Goal: Information Seeking & Learning: Check status

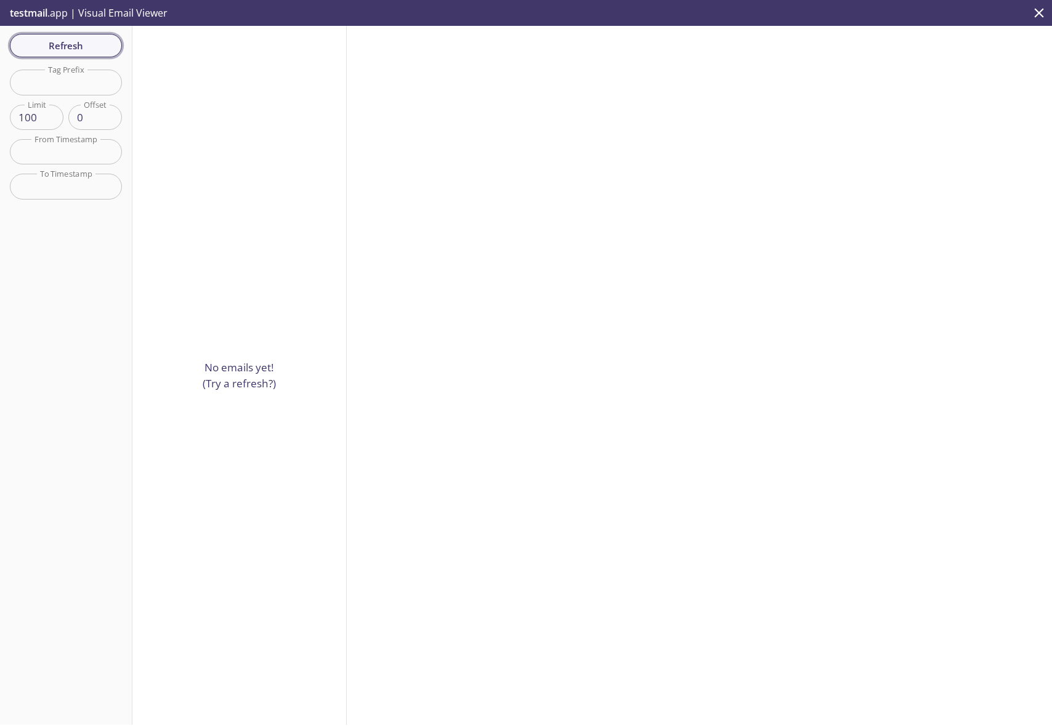
click at [63, 47] on span "Refresh" at bounding box center [66, 46] width 92 height 16
click at [212, 372] on p "No emails yet! (Try a refresh?)" at bounding box center [239, 375] width 73 height 31
drag, startPoint x: 69, startPoint y: 15, endPoint x: 25, endPoint y: 13, distance: 43.8
click at [46, 17] on p "testmail .app | Visual Email Viewer" at bounding box center [87, 13] width 175 height 26
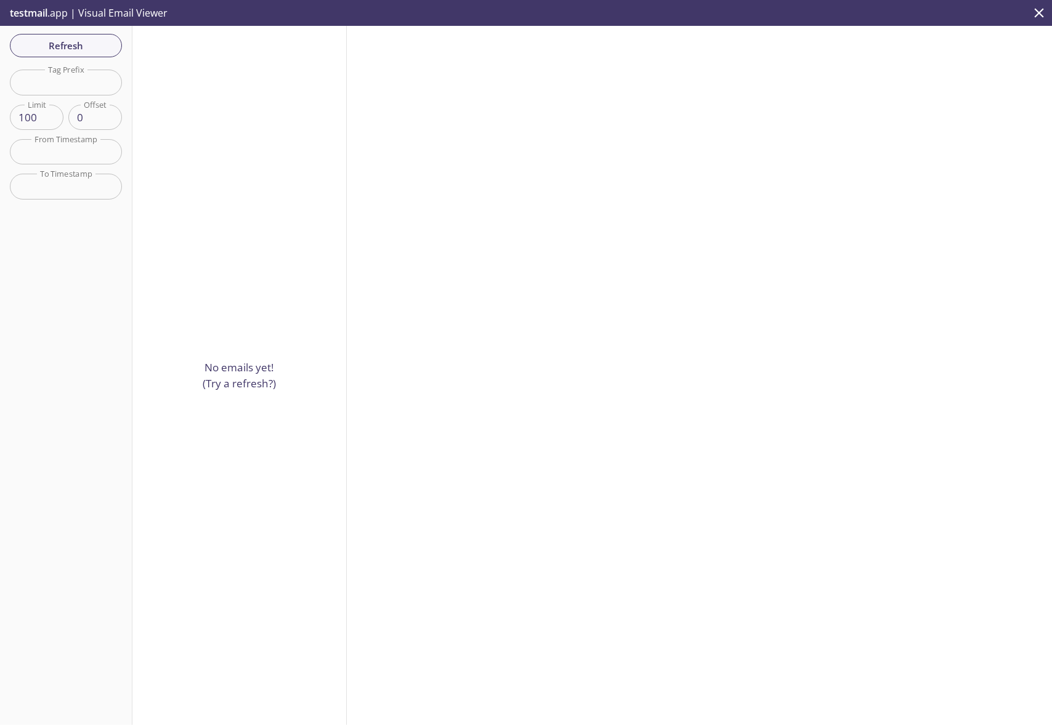
click at [25, 13] on span "testmail" at bounding box center [29, 13] width 38 height 14
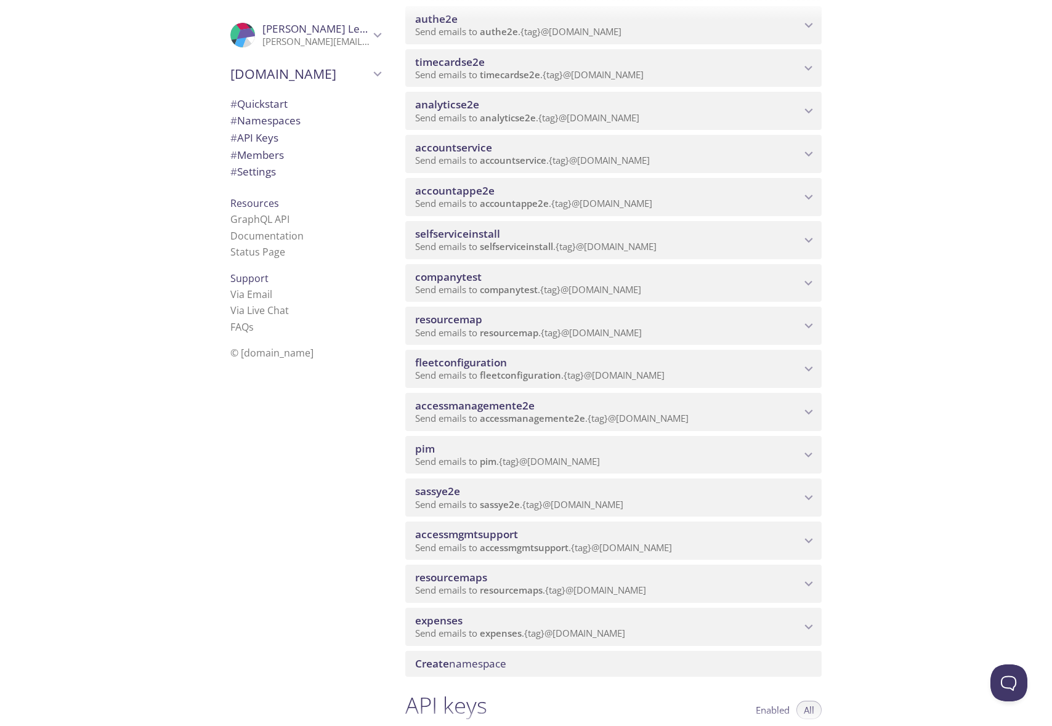
scroll to position [235, 0]
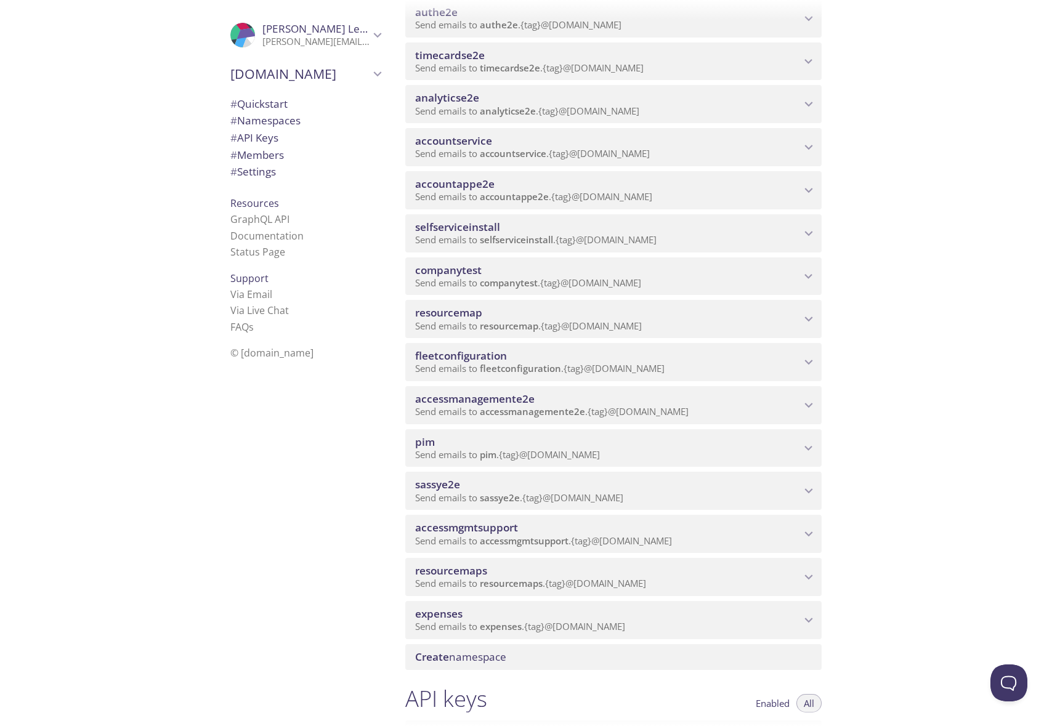
click at [726, 526] on span "accessmgmtsupport" at bounding box center [607, 528] width 385 height 14
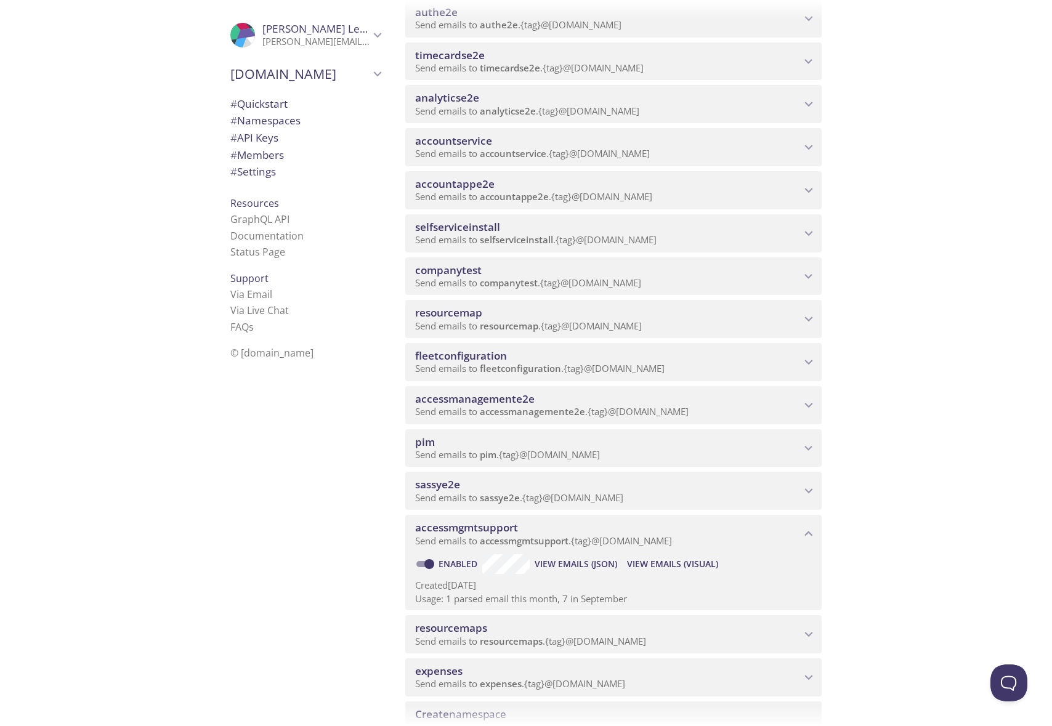
click at [590, 563] on span "View Emails (JSON)" at bounding box center [575, 564] width 82 height 15
click at [687, 563] on span "View Emails (Visual)" at bounding box center [672, 564] width 91 height 15
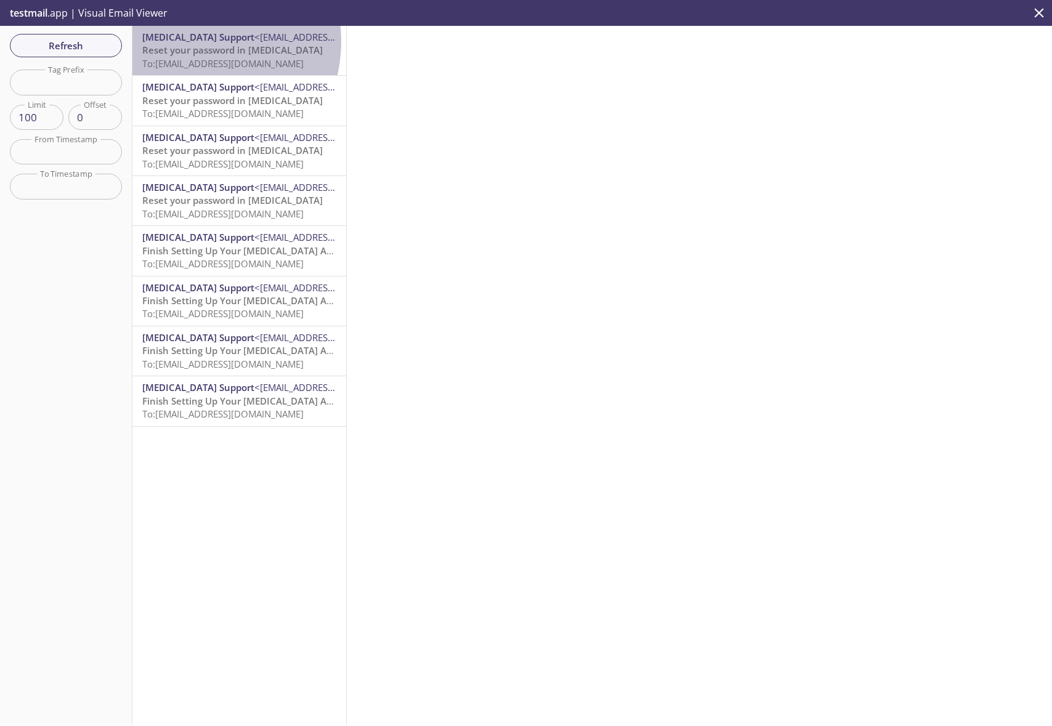
click at [189, 41] on span "[MEDICAL_DATA] Support" at bounding box center [198, 37] width 112 height 12
